Goal: Transaction & Acquisition: Purchase product/service

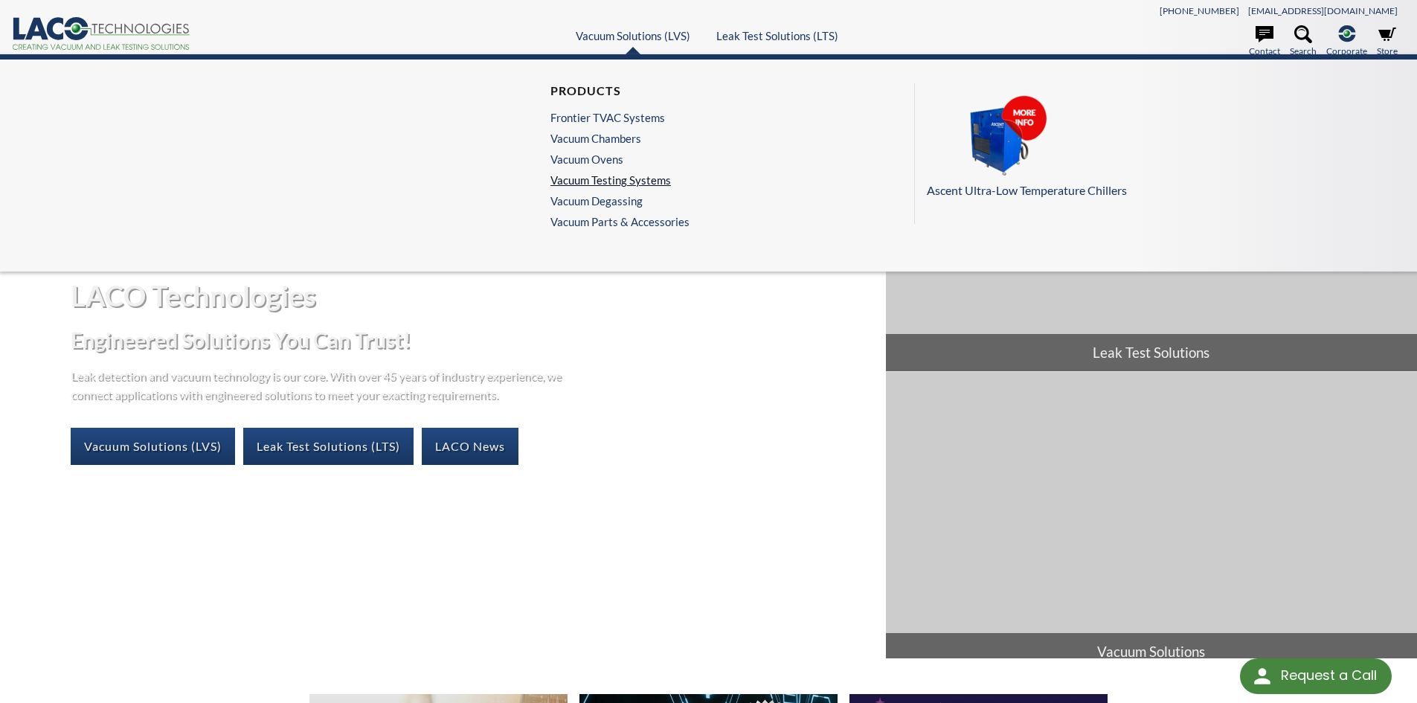
click at [617, 184] on link "Vacuum Testing Systems" at bounding box center [616, 179] width 132 height 13
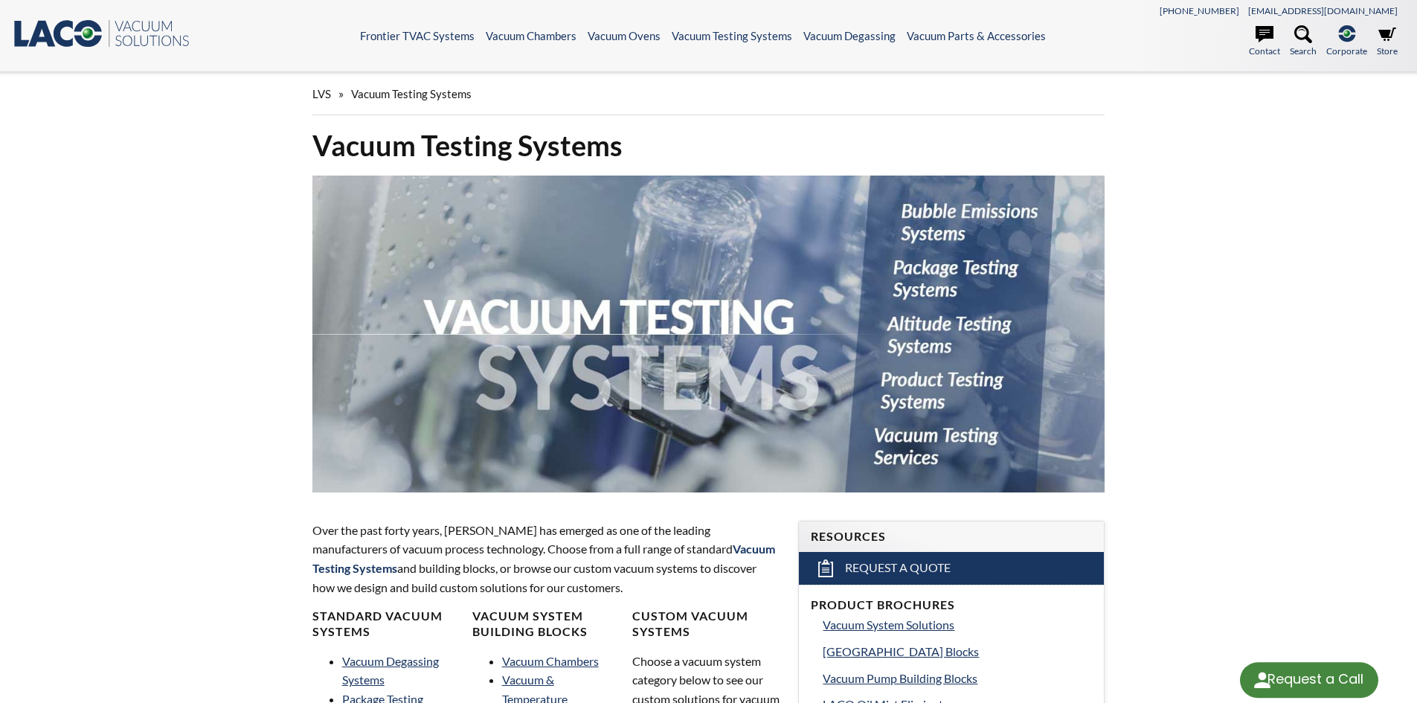
select select "Language Translate Widget"
click at [1378, 37] on link "Store" at bounding box center [1387, 41] width 21 height 33
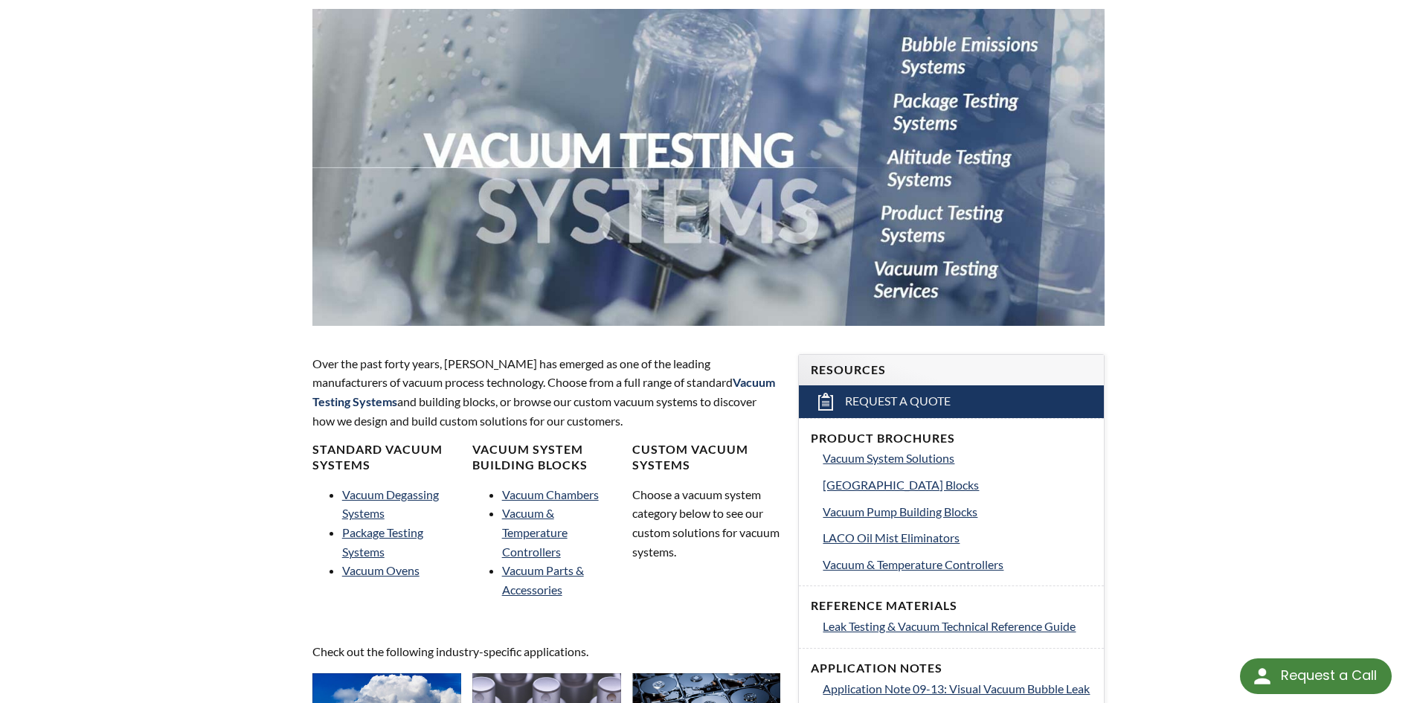
scroll to position [169, 0]
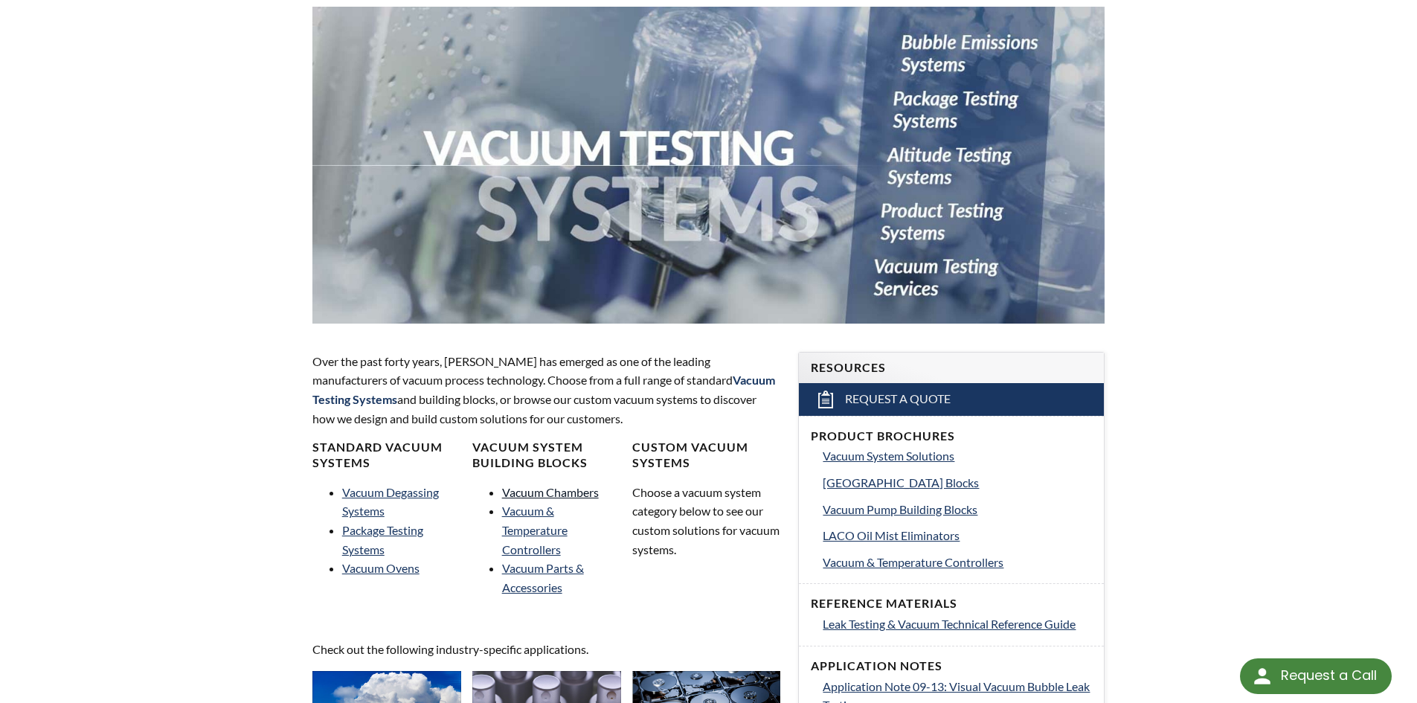
click at [567, 498] on link "Vacuum Chambers" at bounding box center [550, 492] width 97 height 14
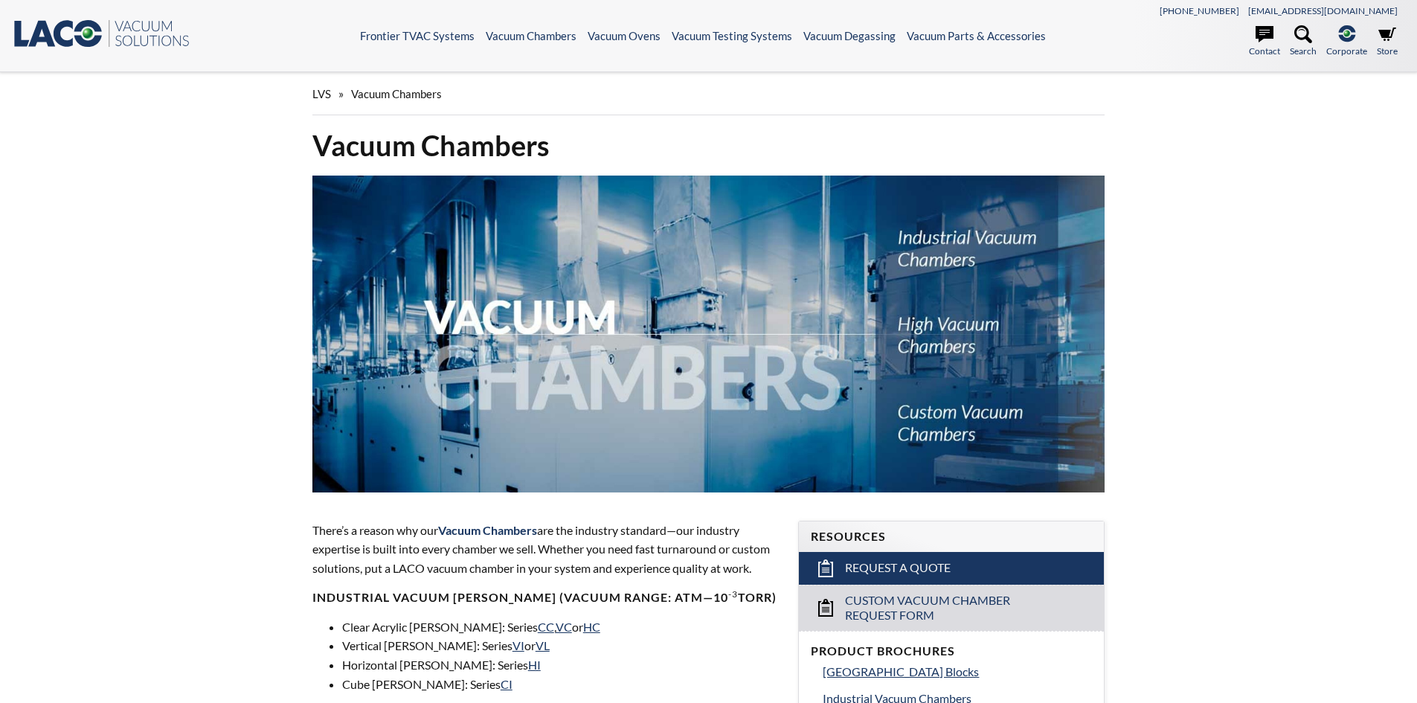
select select "Language Translate Widget"
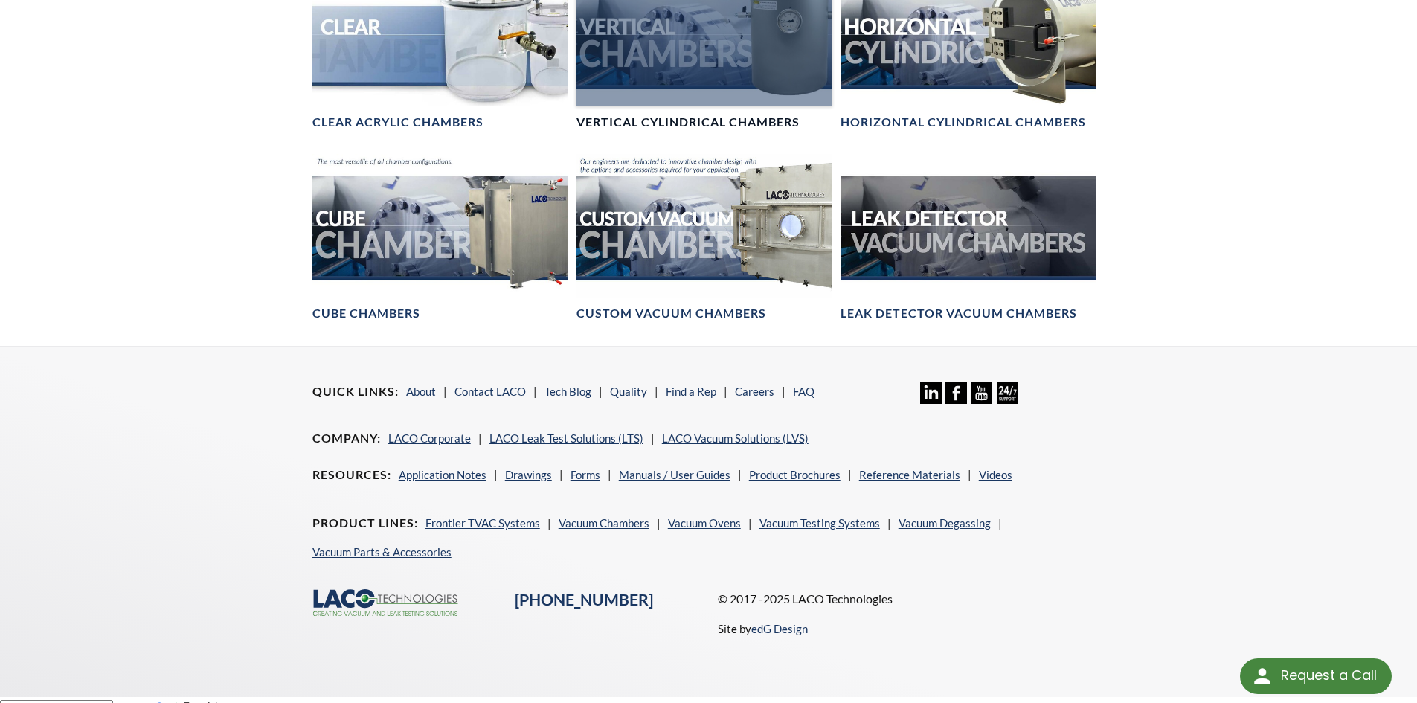
scroll to position [841, 0]
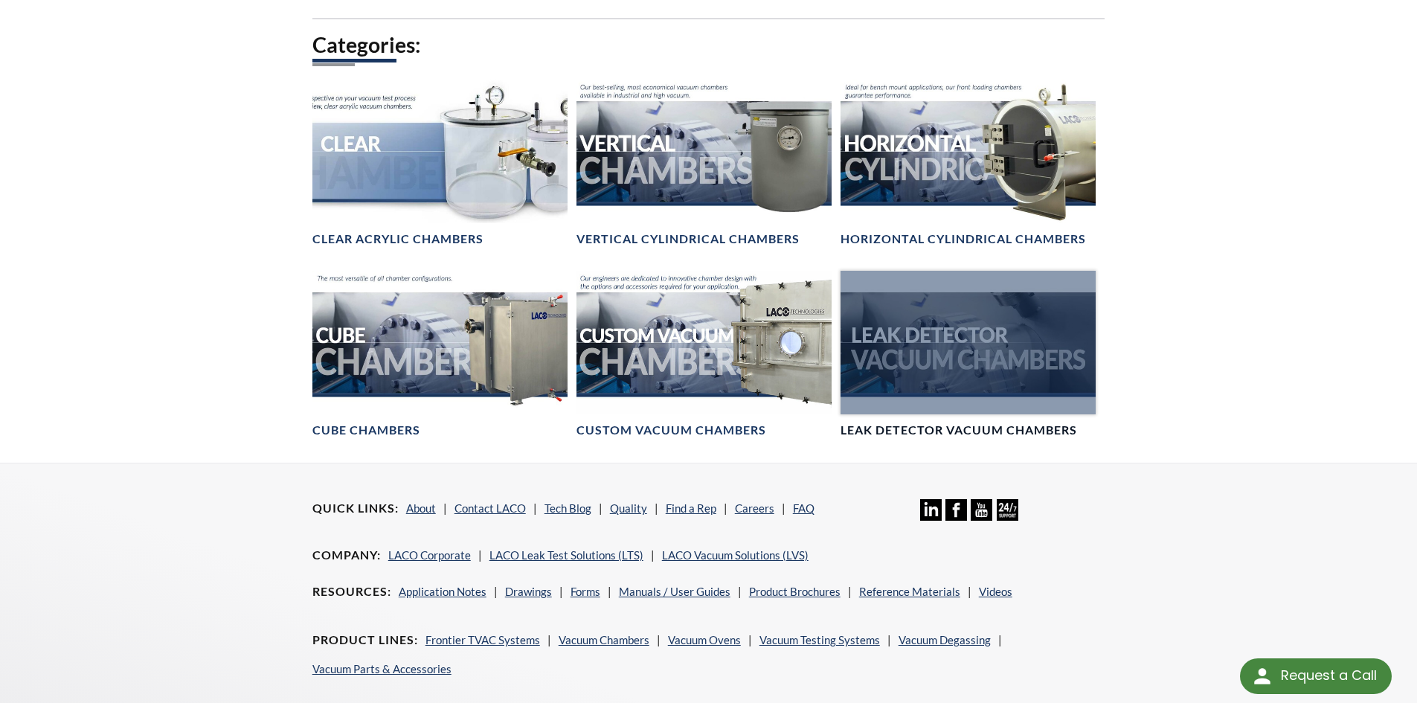
click at [948, 399] on div at bounding box center [967, 343] width 255 height 144
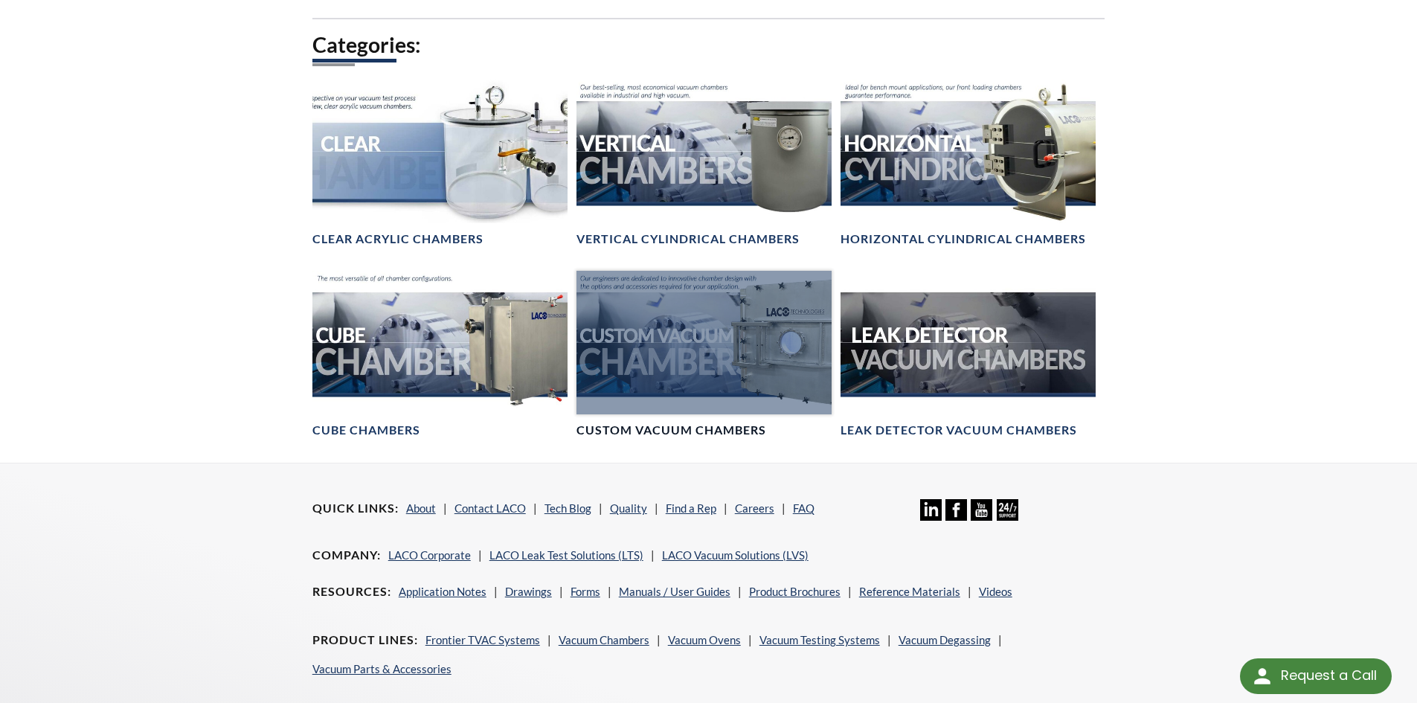
click at [712, 392] on div at bounding box center [703, 343] width 255 height 144
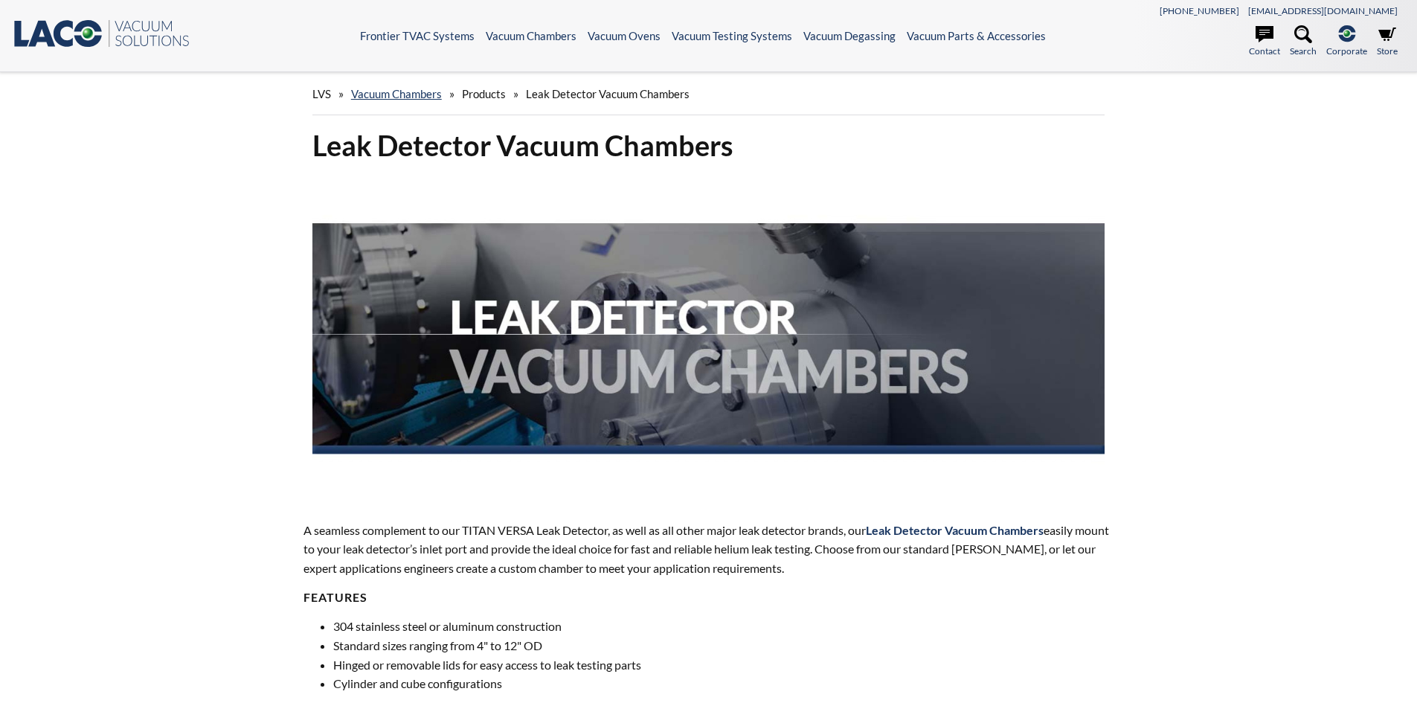
select select "Language Translate Widget"
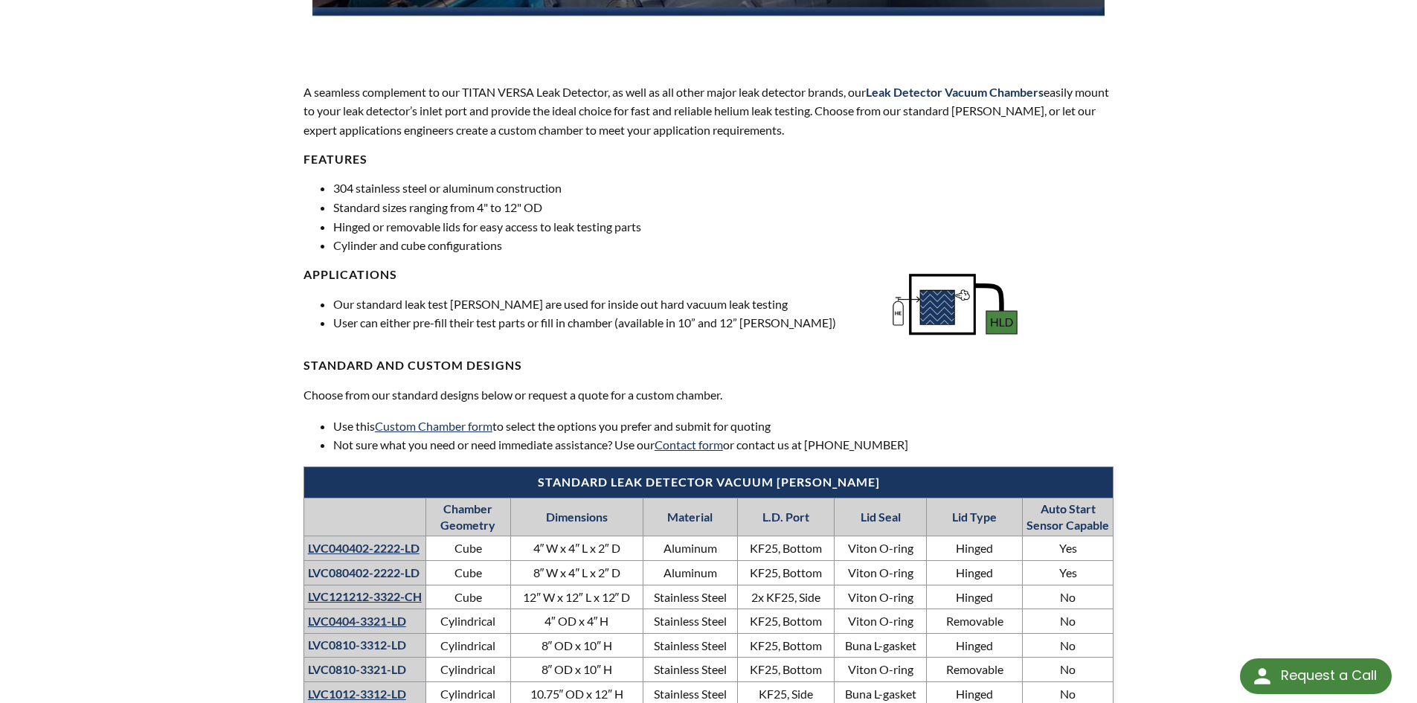
scroll to position [439, 0]
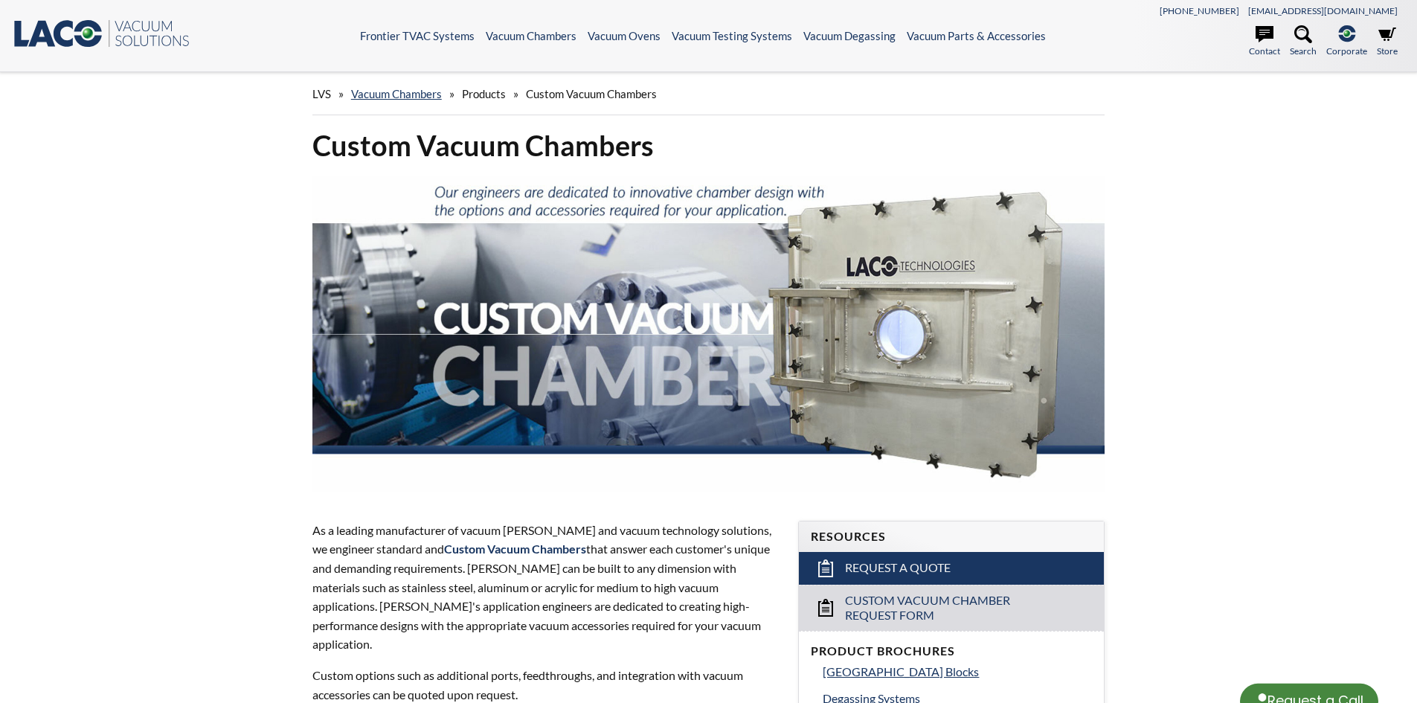
select select "Language Translate Widget"
click at [121, 33] on icon ".st0{fill:#193661;} .st1{fill:url(#SVGID_1_);} .st2{enable-background:new ;} .s…" at bounding box center [101, 34] width 179 height 30
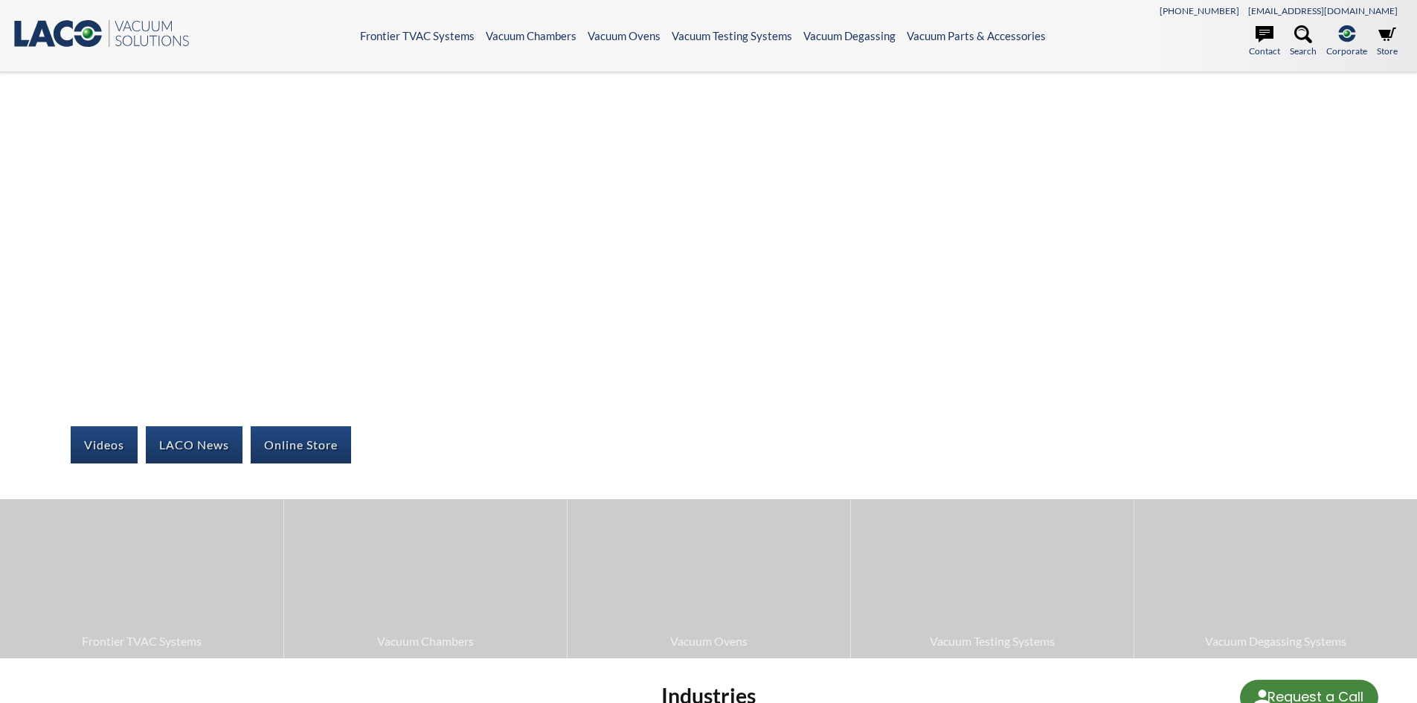
select select "Language Translate Widget"
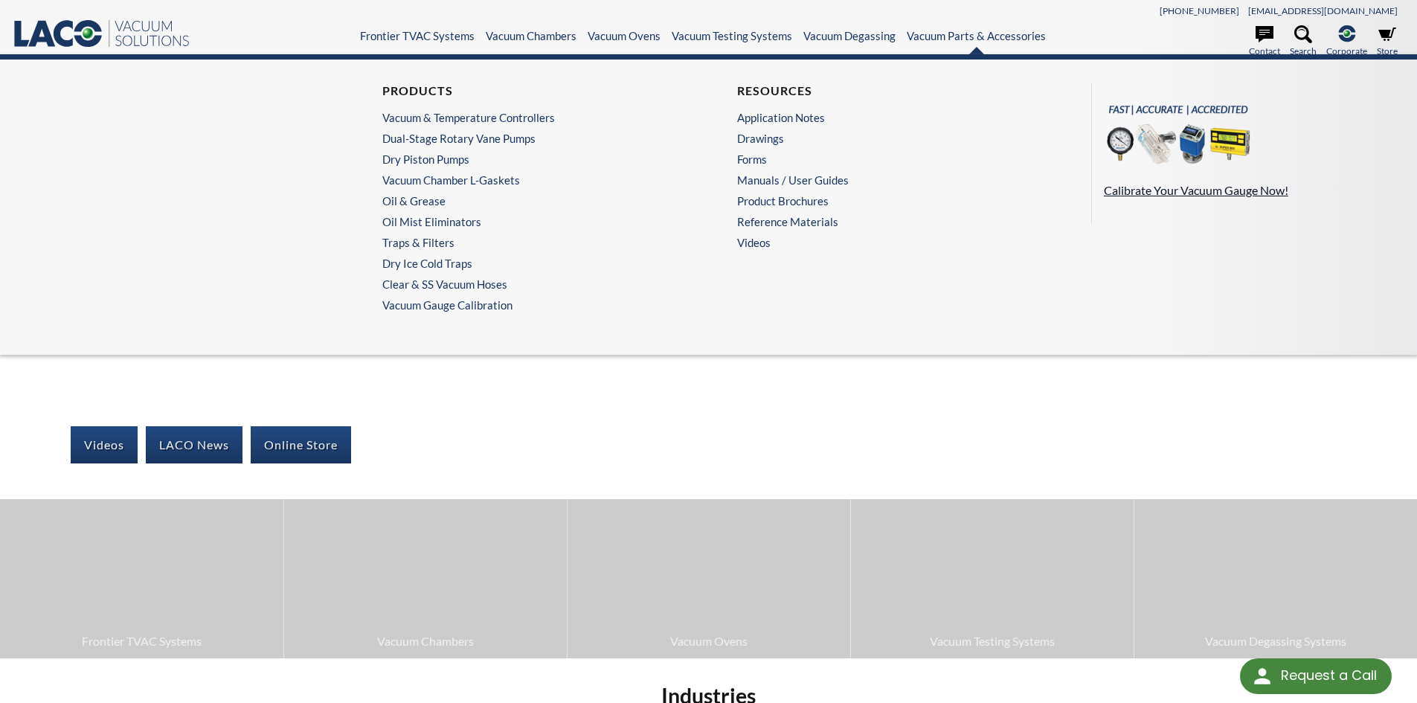
click at [1192, 153] on img at bounding box center [1178, 136] width 149 height 83
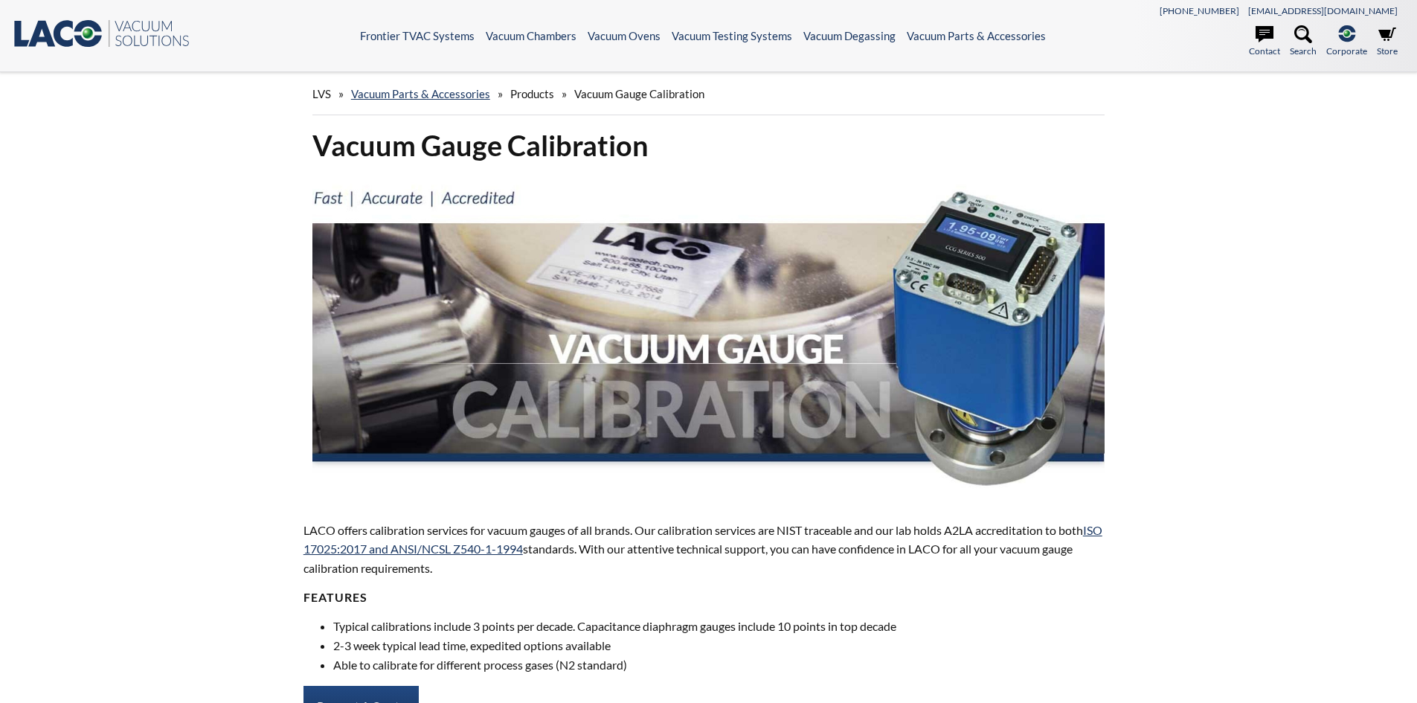
select select "Language Translate Widget"
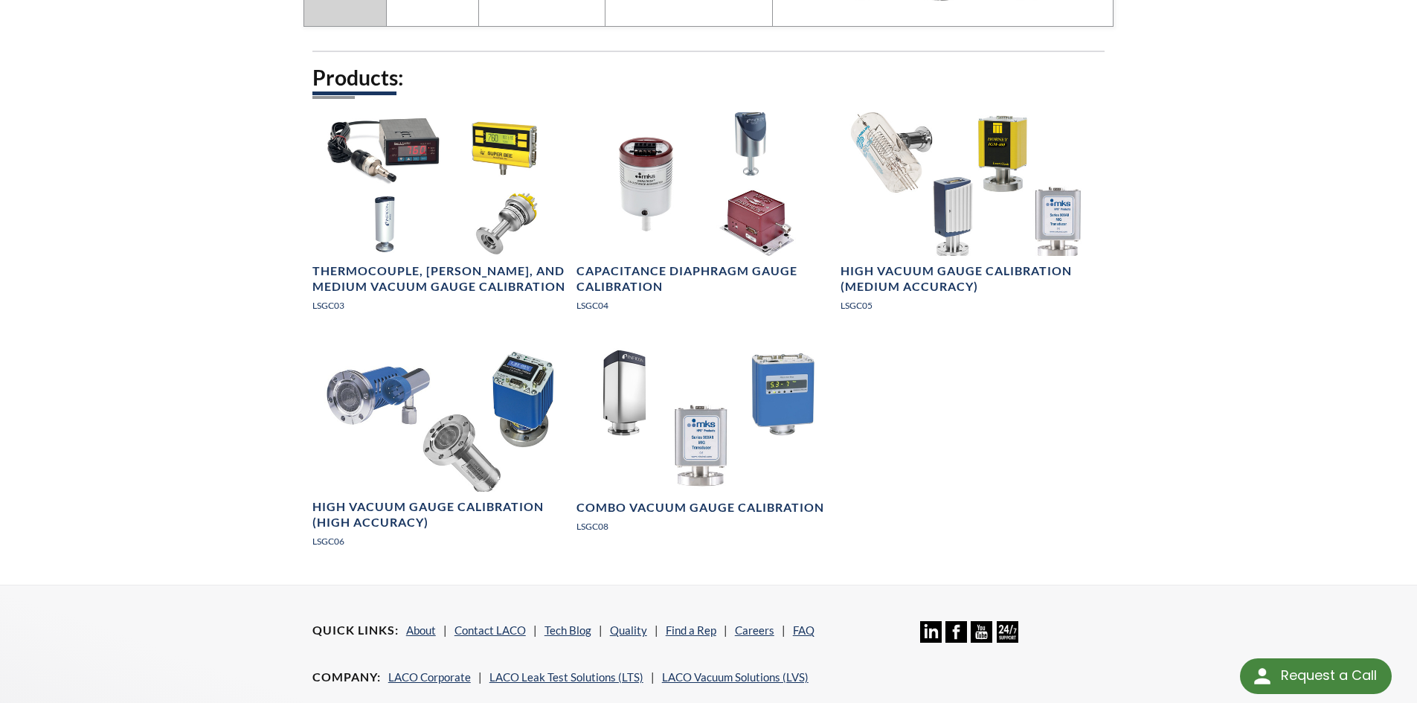
scroll to position [1555, 0]
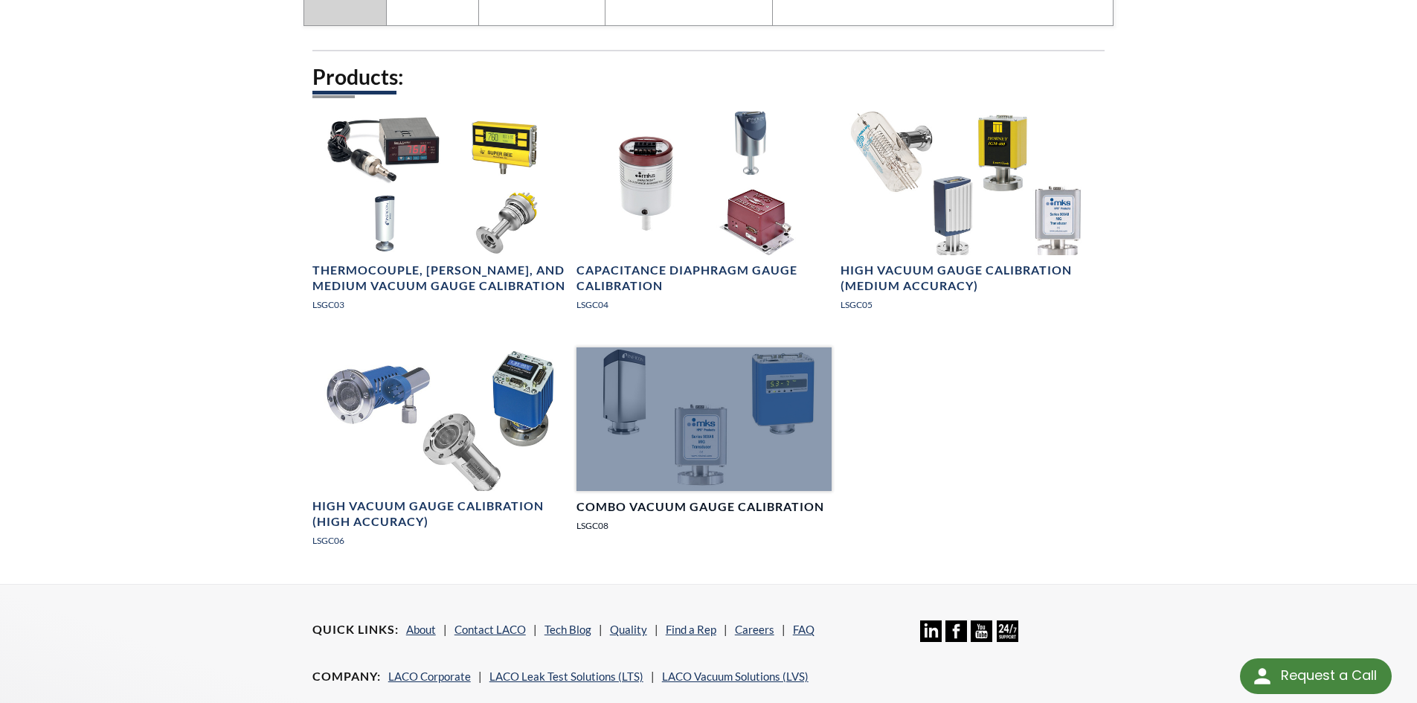
click at [749, 402] on div at bounding box center [703, 419] width 255 height 144
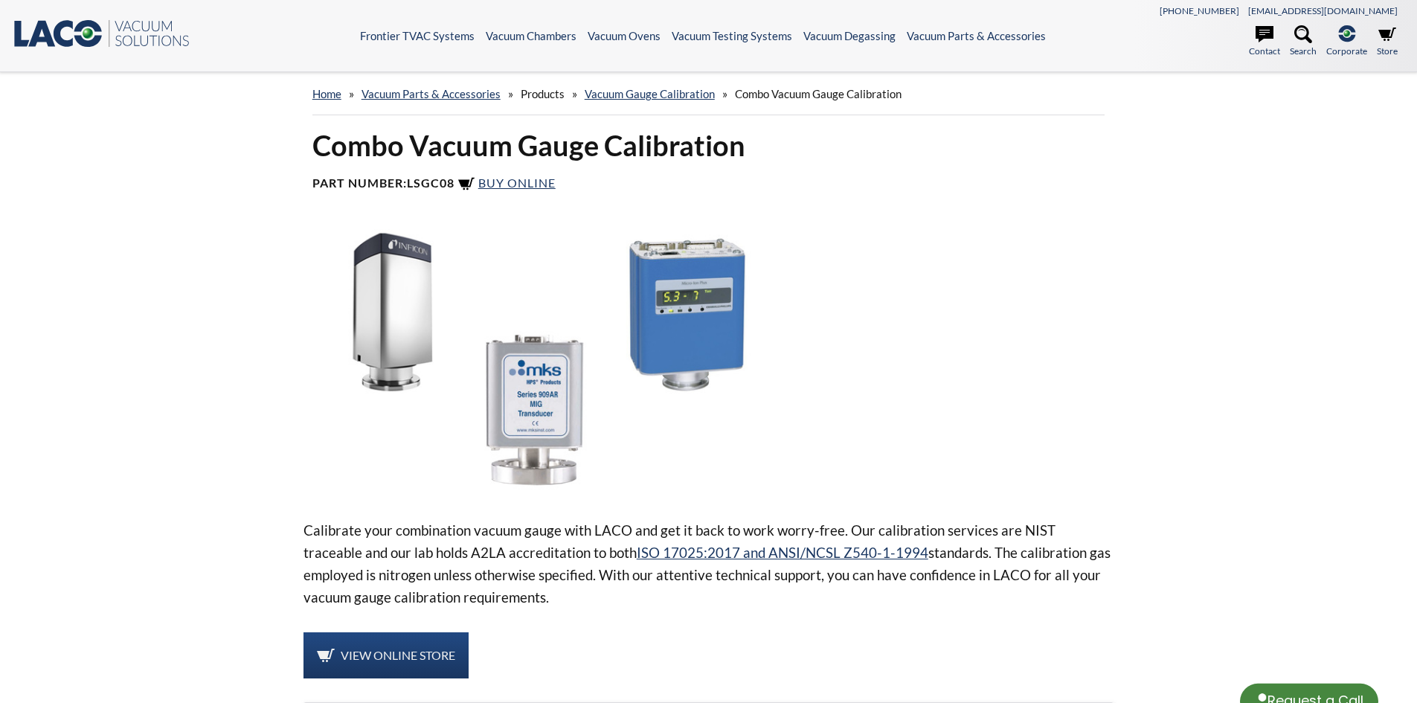
select select "Language Translate Widget"
